Goal: Find contact information: Find contact information

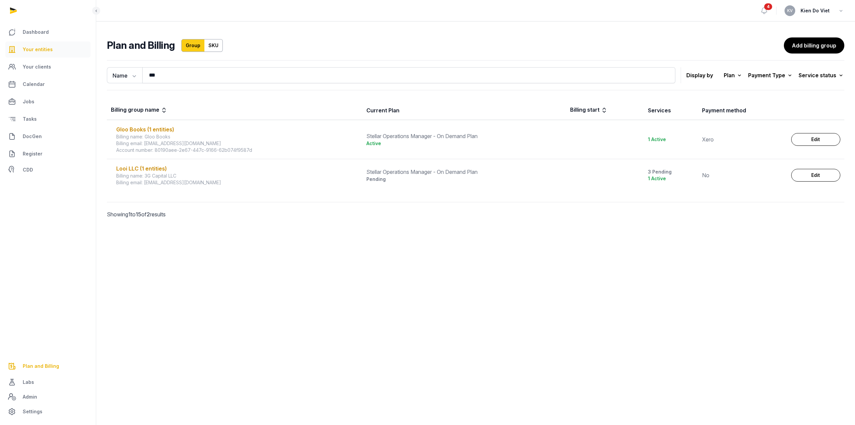
click at [38, 53] on span "Your entities" at bounding box center [38, 49] width 30 height 8
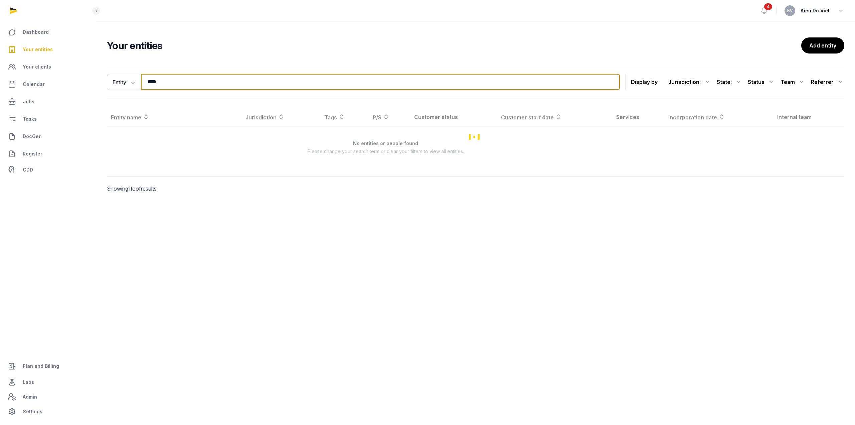
click at [167, 82] on input "****" at bounding box center [380, 82] width 479 height 16
paste input "********"
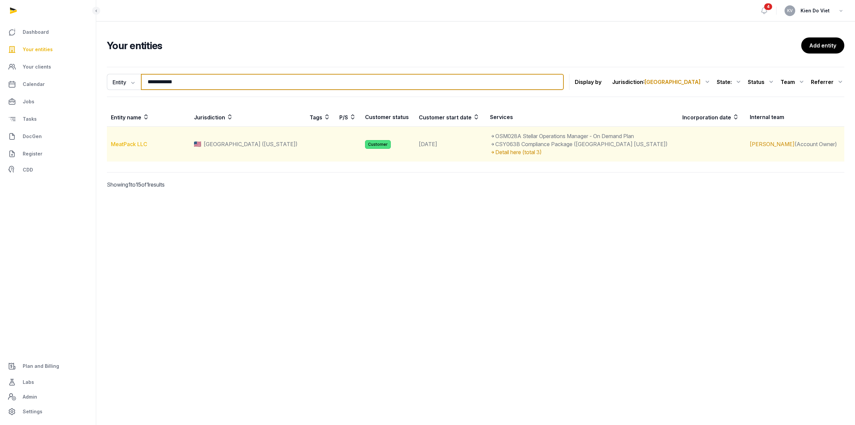
type input "**********"
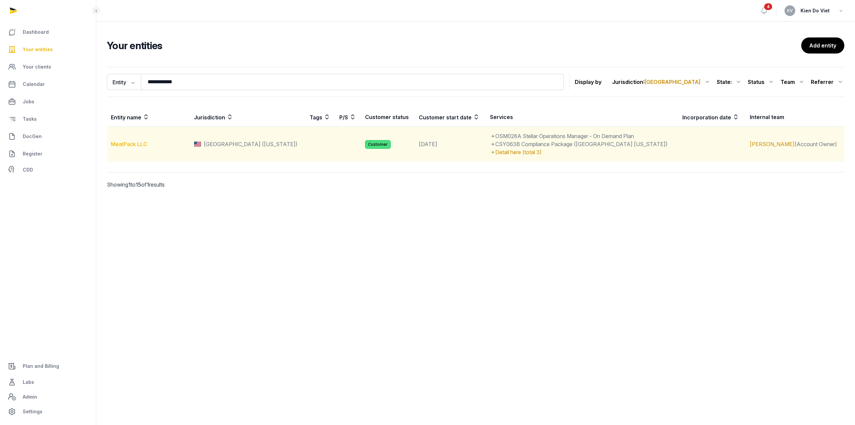
click at [134, 144] on link "MeatPack LLC" at bounding box center [129, 144] width 36 height 7
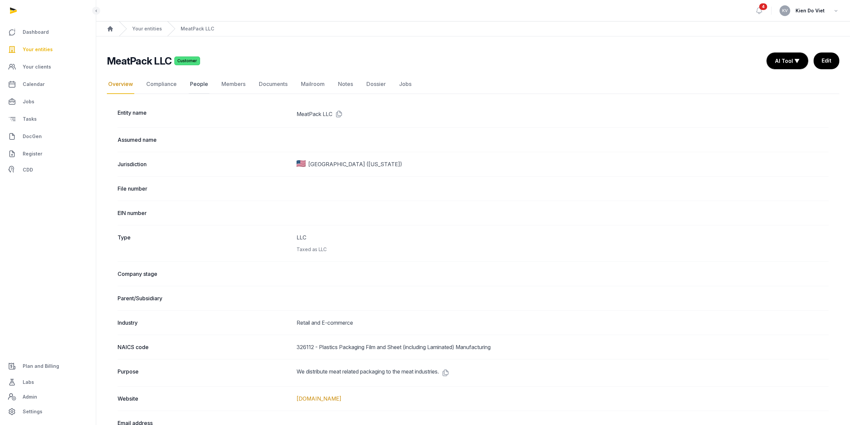
click at [193, 85] on link "People" at bounding box center [199, 84] width 21 height 19
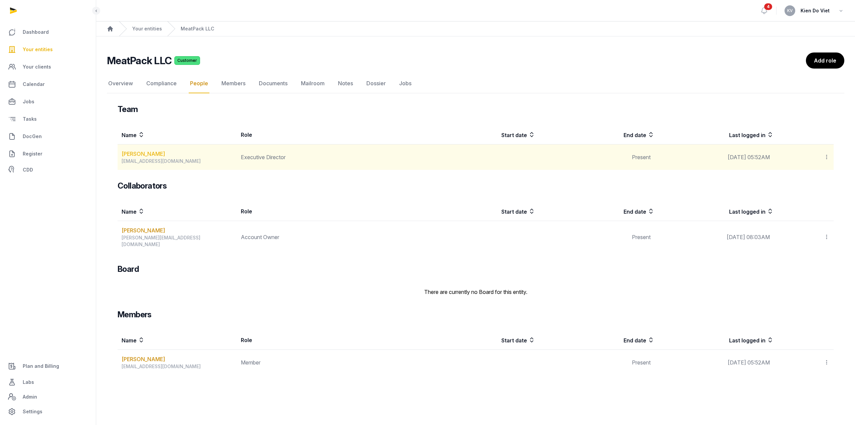
click at [160, 154] on link "[PERSON_NAME]" at bounding box center [143, 154] width 43 height 8
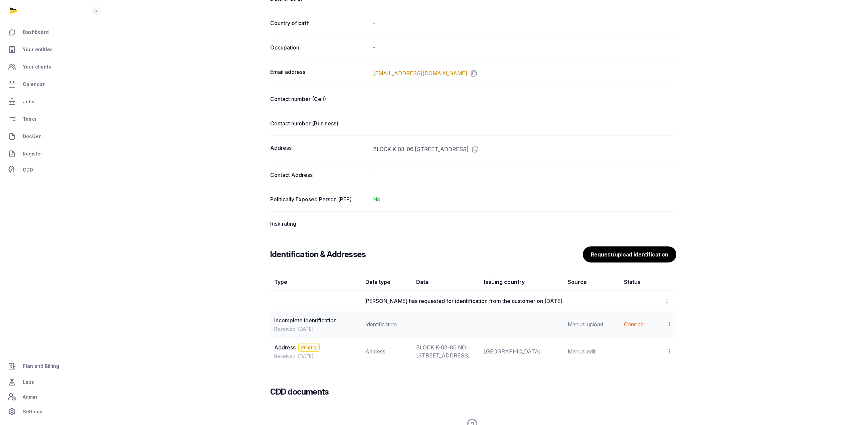
scroll to position [445, 0]
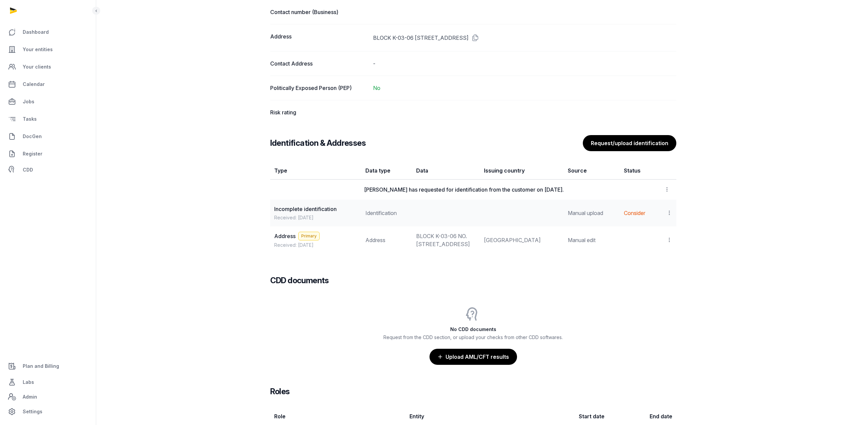
click at [670, 216] on icon at bounding box center [670, 212] width 6 height 7
click at [347, 234] on td "Address Primary Received: [DATE]" at bounding box center [315, 239] width 91 height 27
click at [667, 216] on icon at bounding box center [670, 212] width 6 height 7
click at [709, 207] on div "[PERSON_NAME] from ACRA Edit Full name [PERSON_NAME] Legal full name (as per go…" at bounding box center [473, 54] width 754 height 895
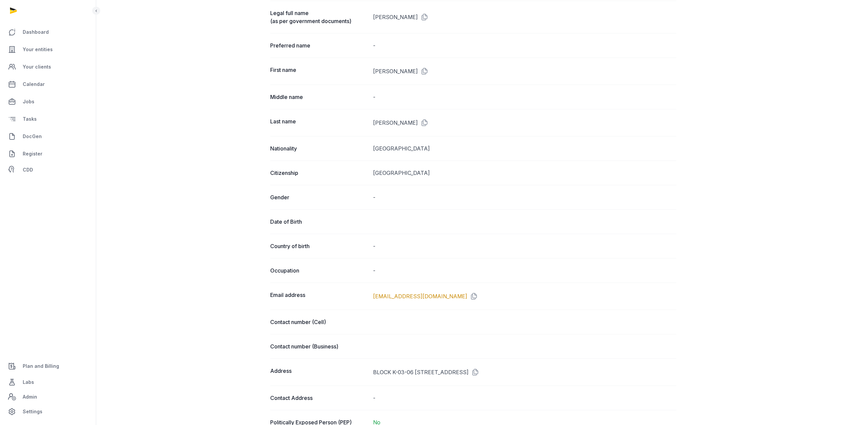
scroll to position [0, 0]
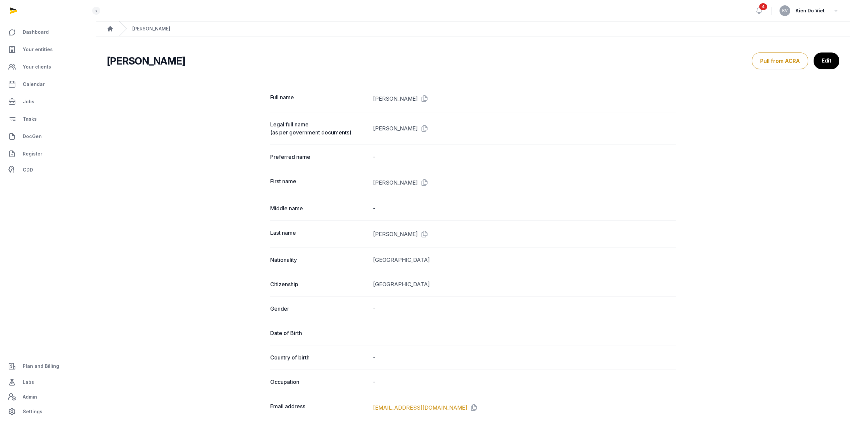
click at [378, 99] on dd "[PERSON_NAME]" at bounding box center [524, 98] width 303 height 11
drag, startPoint x: 378, startPoint y: 99, endPoint x: 423, endPoint y: 98, distance: 44.4
click at [423, 98] on dd "[PERSON_NAME]" at bounding box center [524, 98] width 303 height 11
copy dd "[PERSON_NAME]"
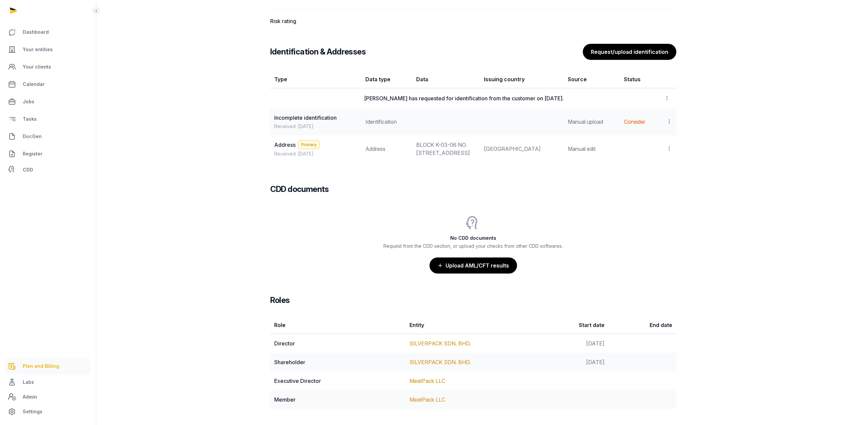
click at [42, 367] on span "Plan and Billing" at bounding box center [41, 366] width 36 height 8
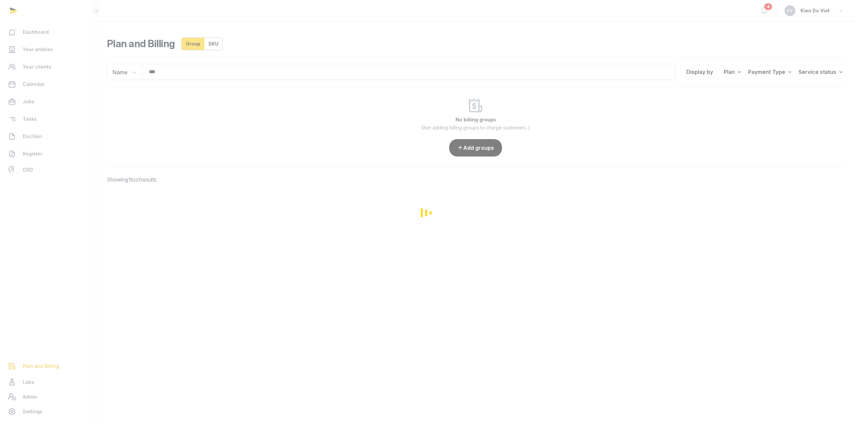
click at [179, 72] on div "Loading" at bounding box center [427, 212] width 855 height 425
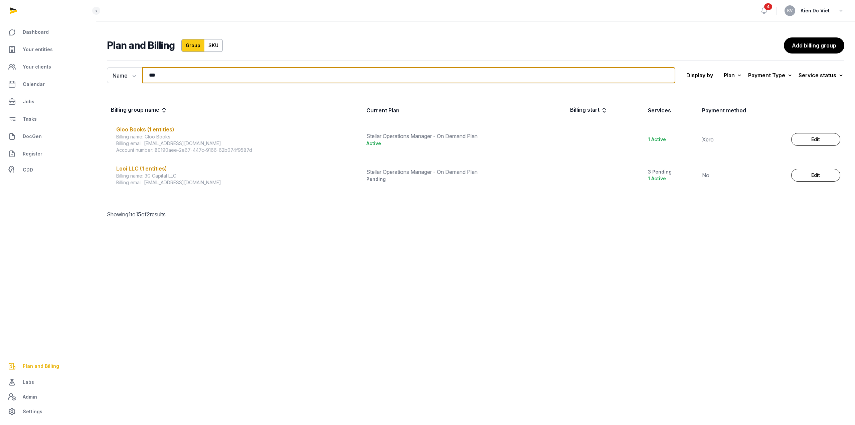
click at [175, 77] on input "***" at bounding box center [408, 75] width 533 height 16
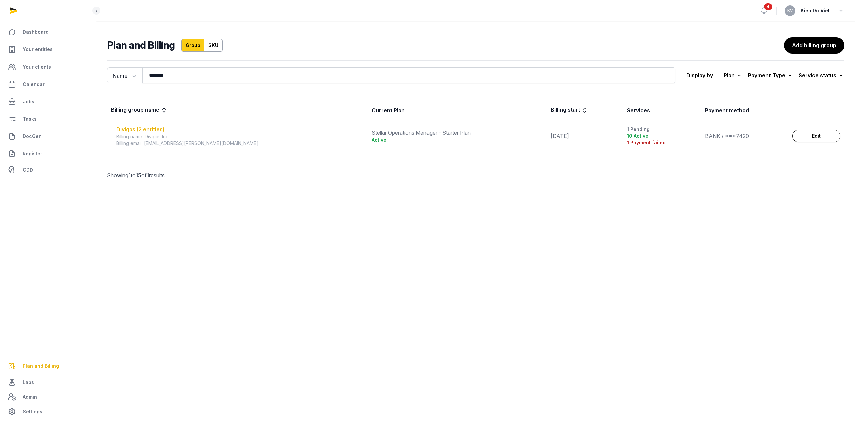
click at [160, 129] on div "Divigas (2 entities)" at bounding box center [240, 129] width 248 height 8
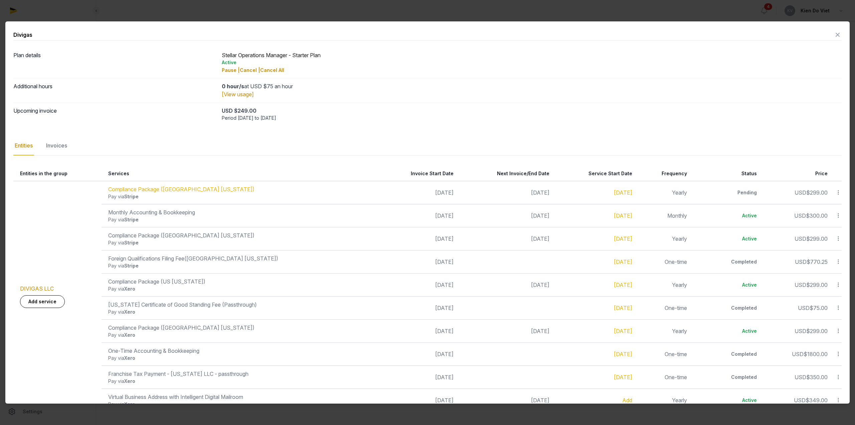
click at [834, 34] on icon at bounding box center [838, 34] width 8 height 11
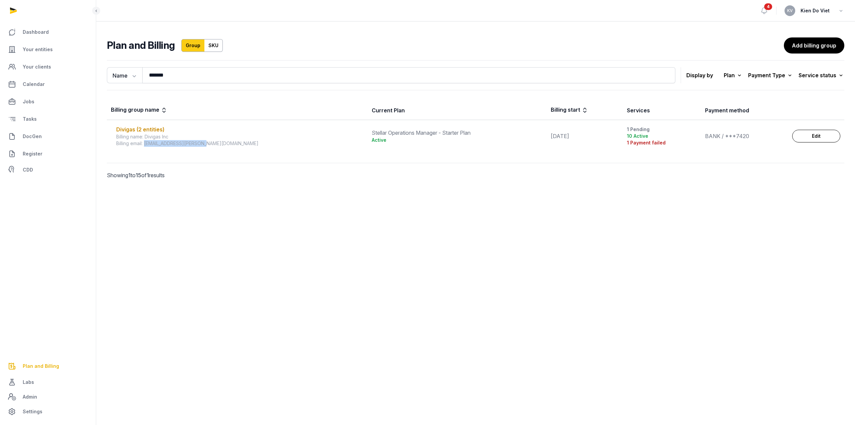
drag, startPoint x: 216, startPoint y: 144, endPoint x: 146, endPoint y: 146, distance: 69.9
click at [146, 146] on div "Billing email: [EMAIL_ADDRESS][PERSON_NAME][DOMAIN_NAME]" at bounding box center [240, 143] width 248 height 7
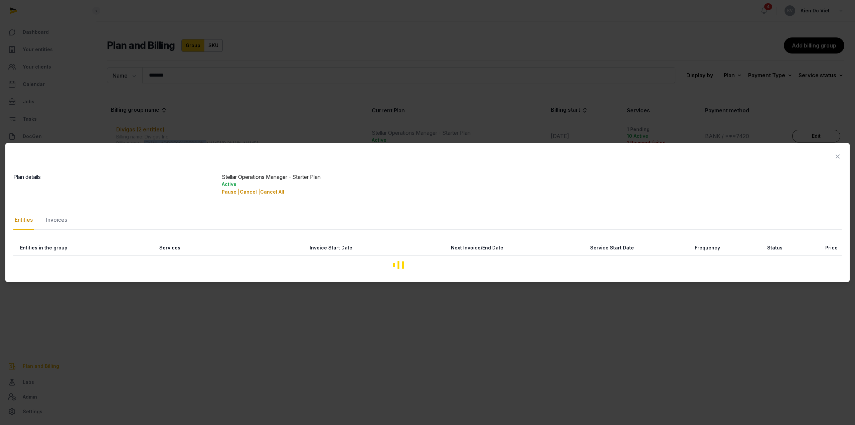
copy div "[EMAIL_ADDRESS][PERSON_NAME][DOMAIN_NAME]"
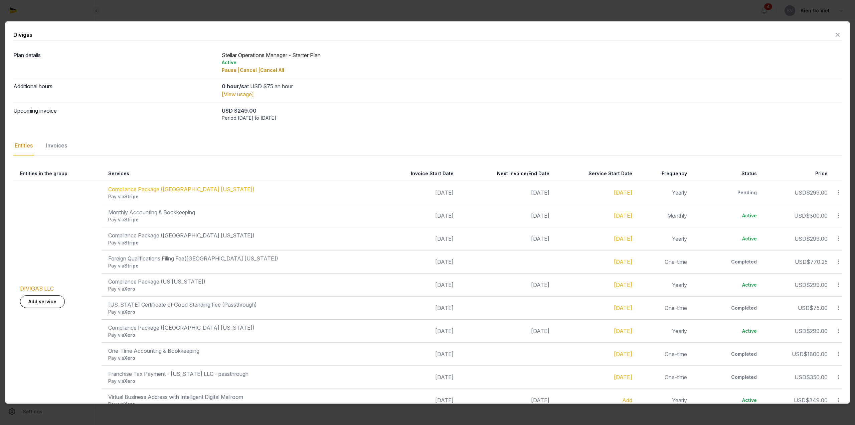
click at [141, 14] on div at bounding box center [427, 212] width 855 height 425
click at [828, 34] on div "Divigas" at bounding box center [427, 34] width 829 height 11
click at [836, 38] on icon at bounding box center [838, 34] width 8 height 11
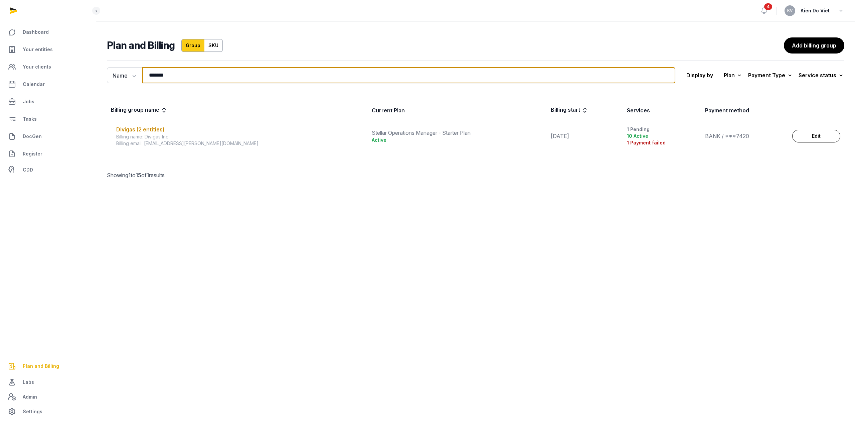
click at [173, 72] on input "*******" at bounding box center [408, 75] width 533 height 16
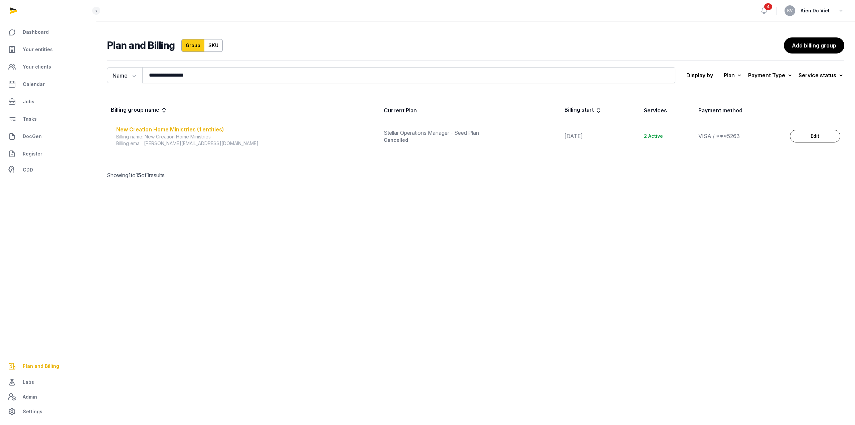
click at [171, 131] on div "New Creation Home Ministries (1 entities)" at bounding box center [246, 129] width 260 height 8
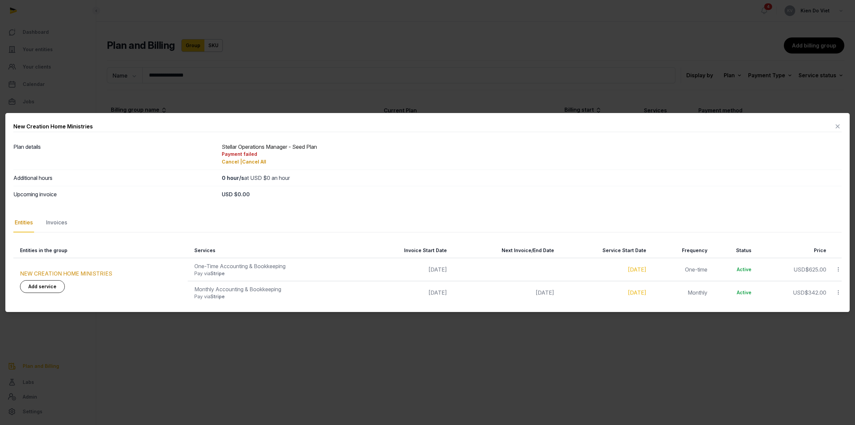
click at [838, 125] on icon at bounding box center [838, 126] width 8 height 11
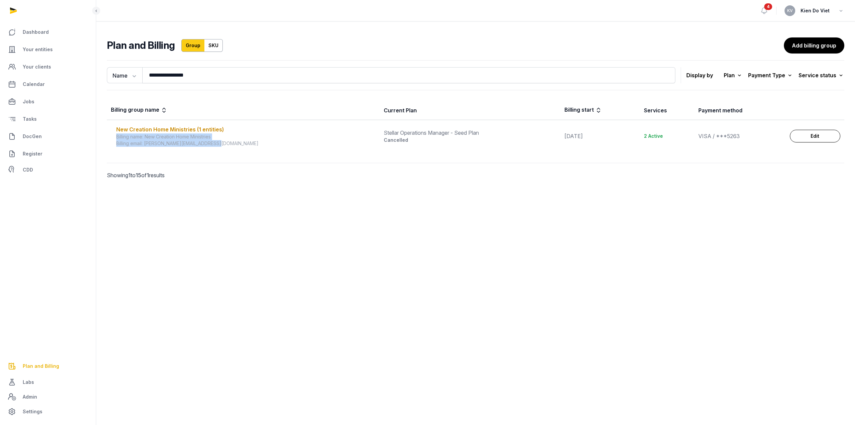
drag, startPoint x: 231, startPoint y: 131, endPoint x: 226, endPoint y: 163, distance: 33.1
click at [235, 147] on td "New Creation Home Ministries (1 entities) Billing name: New Creation Home Minis…" at bounding box center [243, 136] width 273 height 32
click at [217, 192] on div "**********" at bounding box center [475, 128] width 759 height 143
drag, startPoint x: 216, startPoint y: 143, endPoint x: 145, endPoint y: 145, distance: 71.8
click at [145, 145] on div "Billing email: [PERSON_NAME][EMAIL_ADDRESS][DOMAIN_NAME]" at bounding box center [246, 143] width 260 height 7
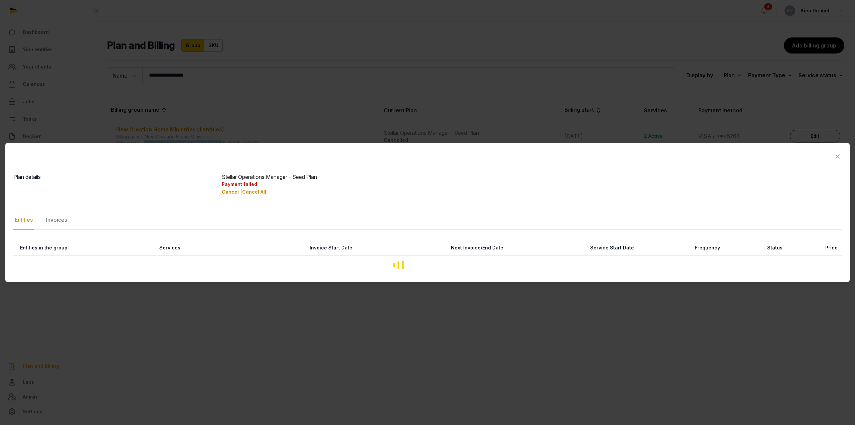
copy div "[PERSON_NAME][EMAIL_ADDRESS][DOMAIN_NAME]"
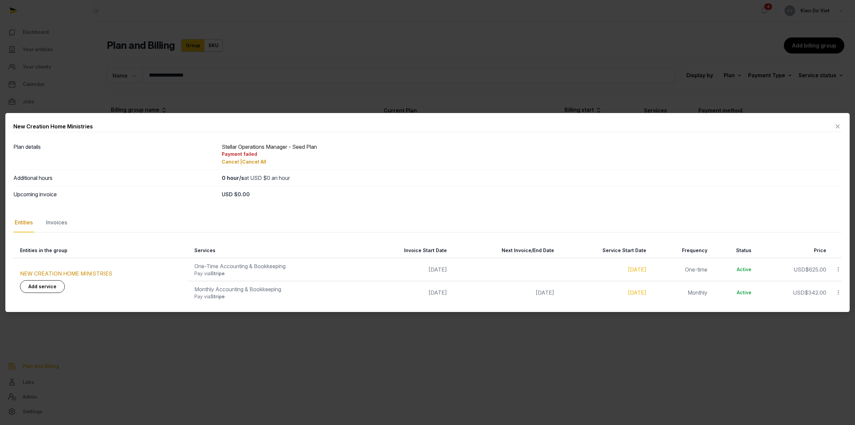
click at [198, 55] on div at bounding box center [427, 212] width 855 height 425
click at [839, 126] on icon at bounding box center [838, 126] width 8 height 11
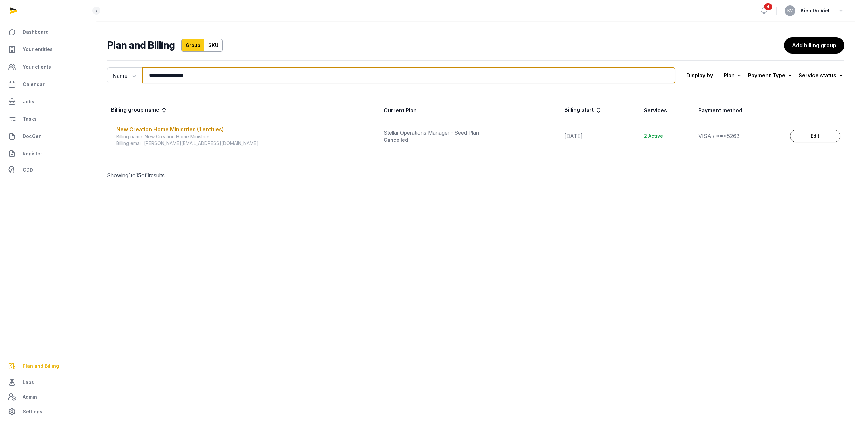
click at [210, 77] on input "**********" at bounding box center [408, 75] width 533 height 16
paste input "search"
type input "**********"
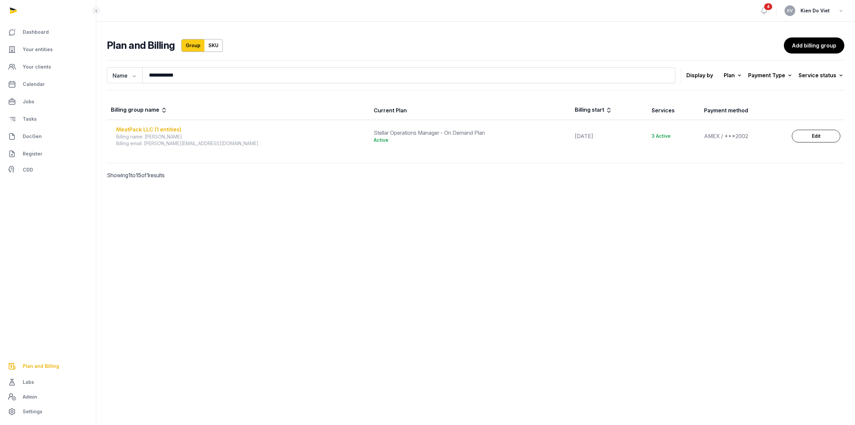
click at [175, 129] on div "MeatPack LLC (1 entities)" at bounding box center [241, 129] width 250 height 8
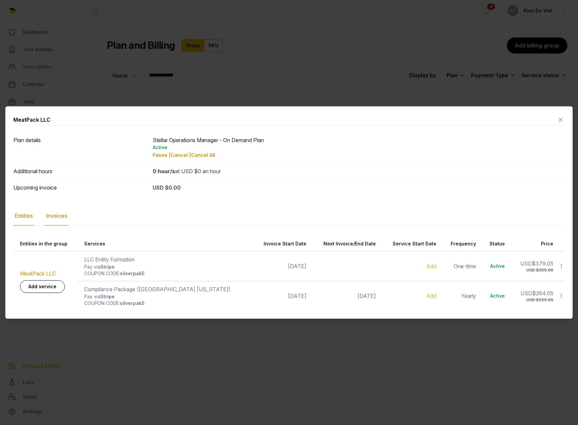
click at [67, 212] on div "Invoices" at bounding box center [57, 215] width 24 height 19
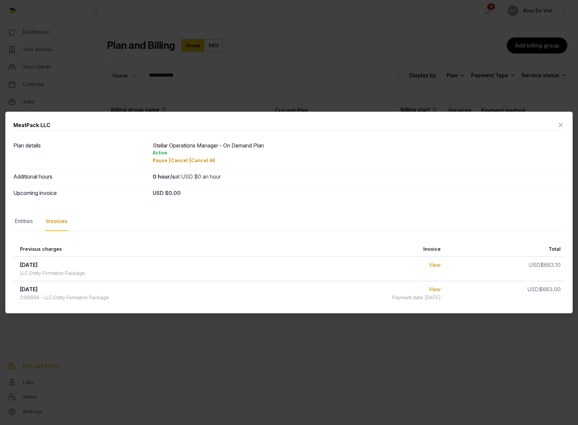
click at [560, 126] on icon at bounding box center [561, 125] width 8 height 11
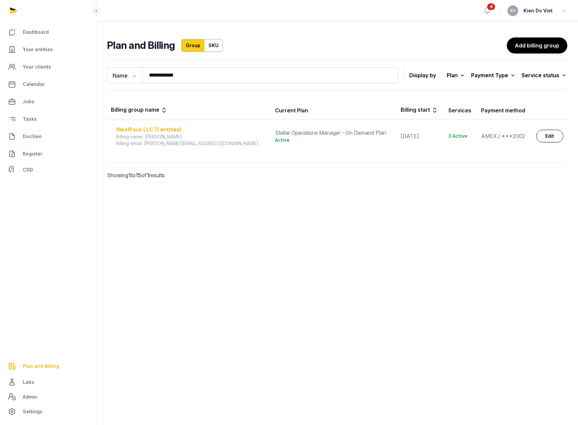
click at [154, 128] on div "MeatPack LLC (1 entities)" at bounding box center [191, 129] width 151 height 8
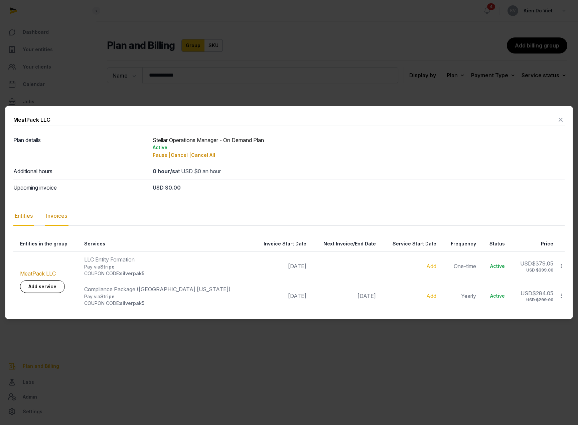
click at [63, 216] on div "Invoices" at bounding box center [57, 215] width 24 height 19
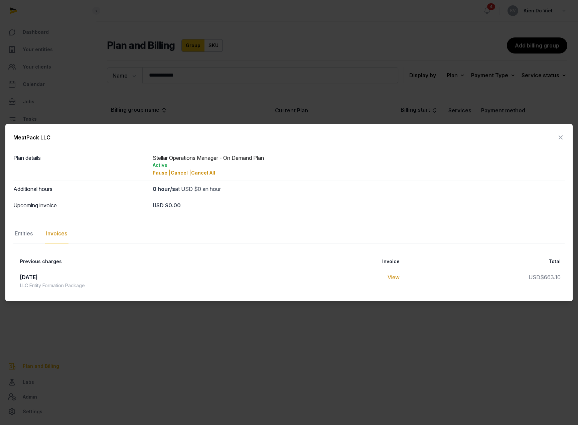
click at [560, 138] on icon at bounding box center [561, 137] width 8 height 11
